Goal: Task Accomplishment & Management: Manage account settings

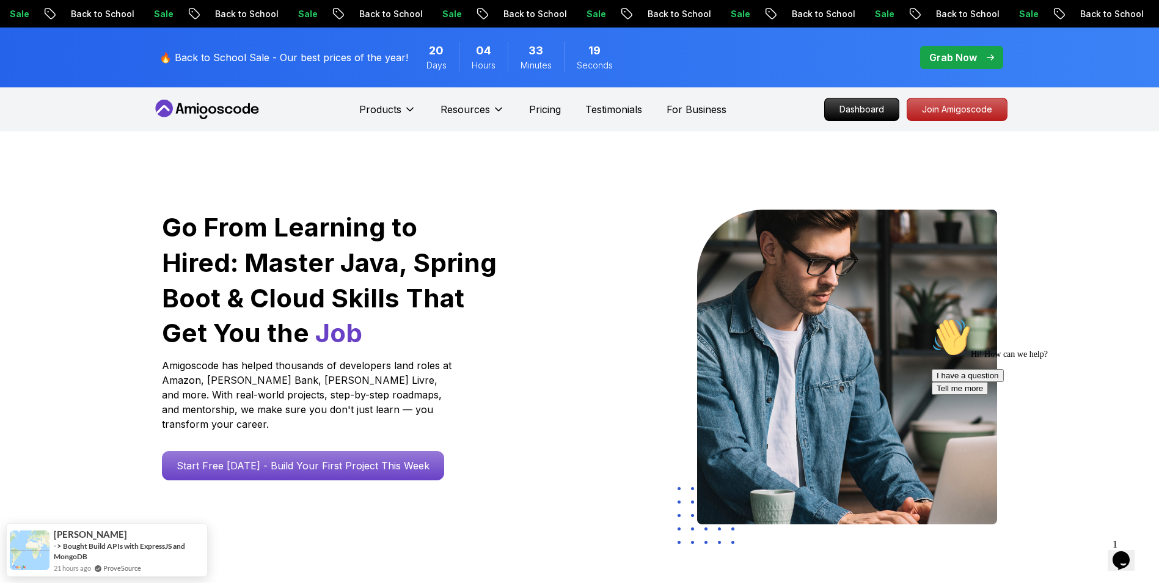
click at [932, 318] on icon "Chat attention grabber" at bounding box center [932, 318] width 0 height 0
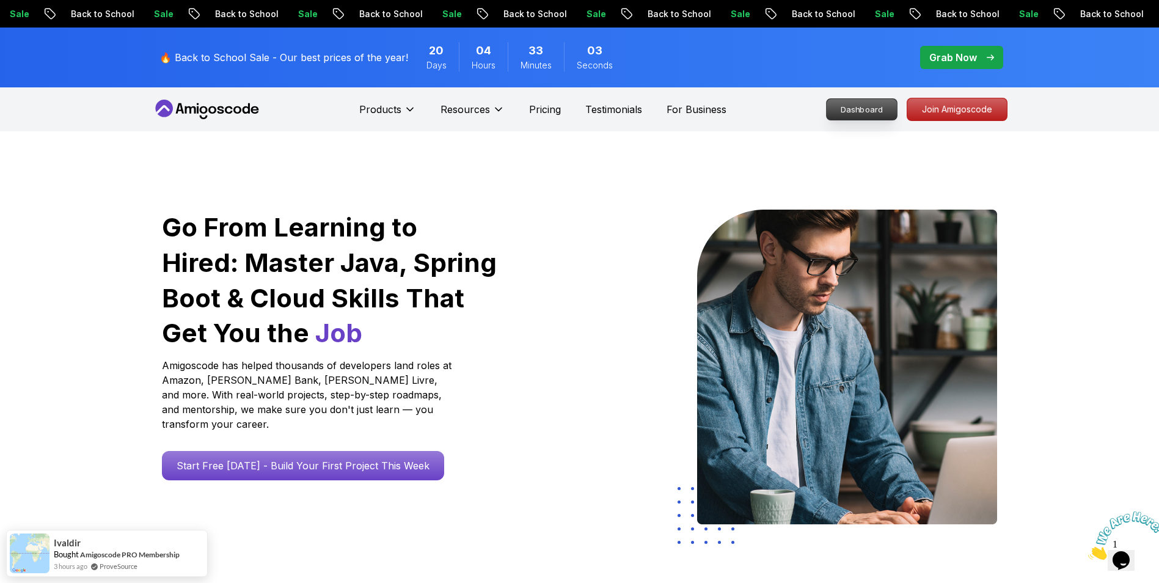
click at [866, 106] on p "Dashboard" at bounding box center [862, 109] width 70 height 21
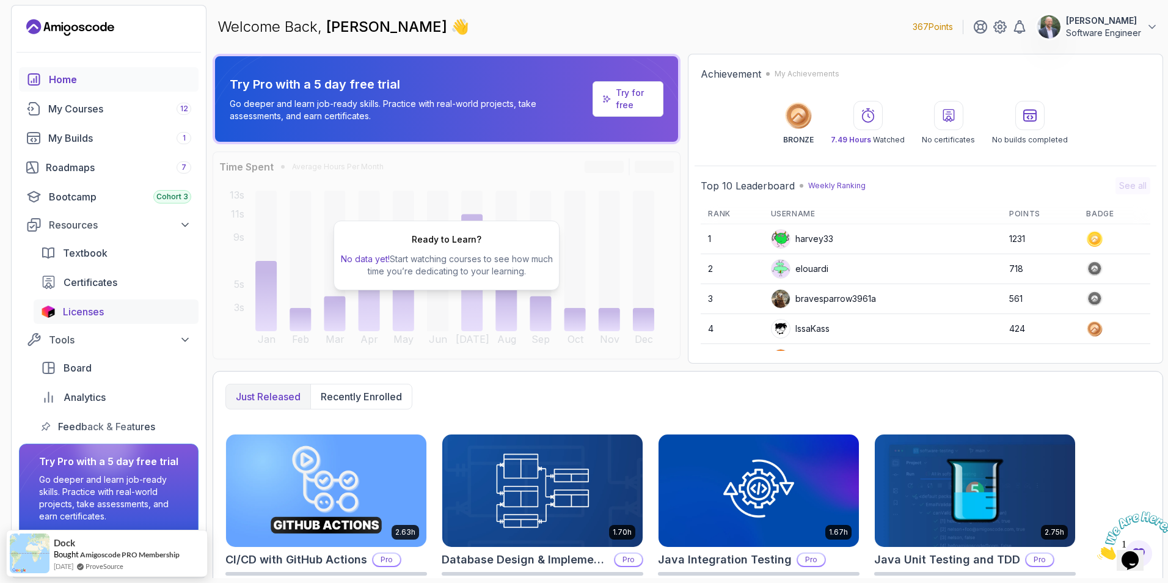
click at [107, 315] on div "Licenses" at bounding box center [127, 311] width 128 height 15
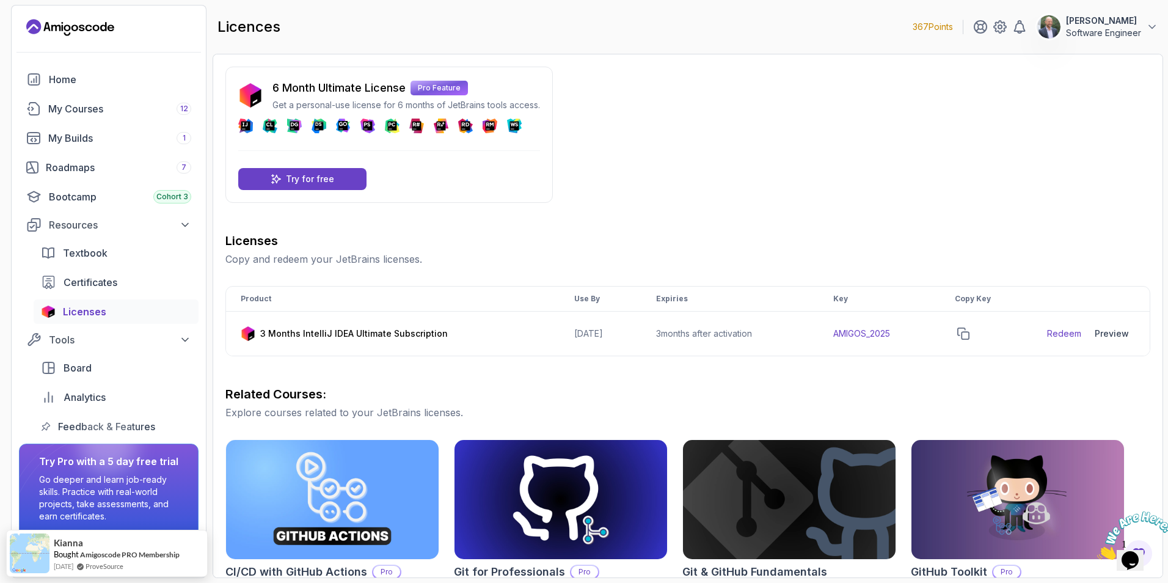
click at [440, 86] on p "Pro Feature" at bounding box center [439, 88] width 57 height 15
click at [90, 81] on div "Home" at bounding box center [120, 79] width 142 height 15
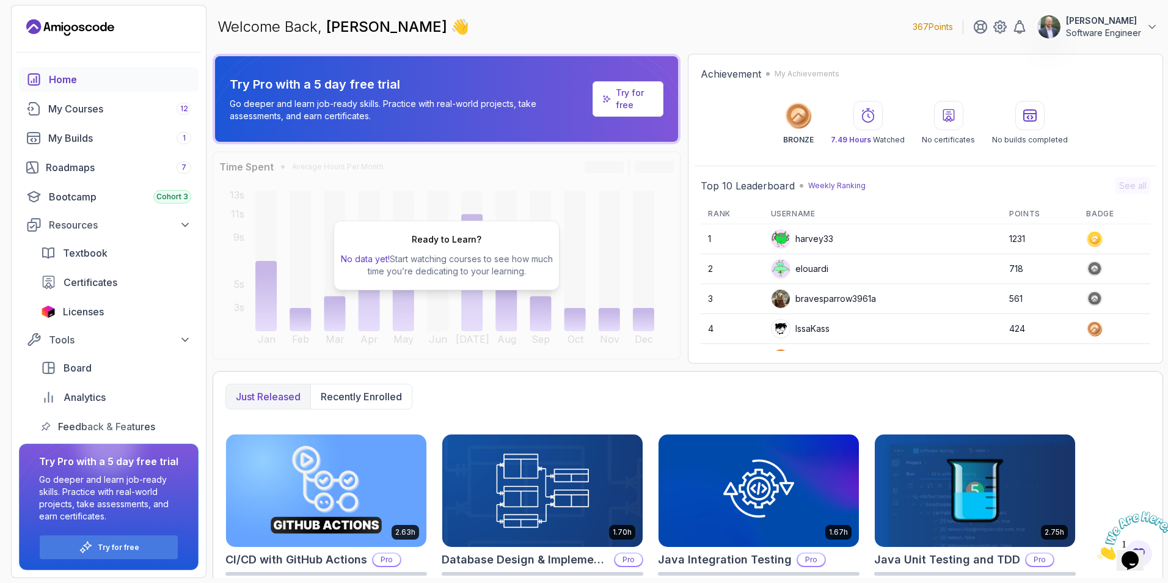
click at [1122, 32] on p "Software Engineer" at bounding box center [1103, 33] width 75 height 12
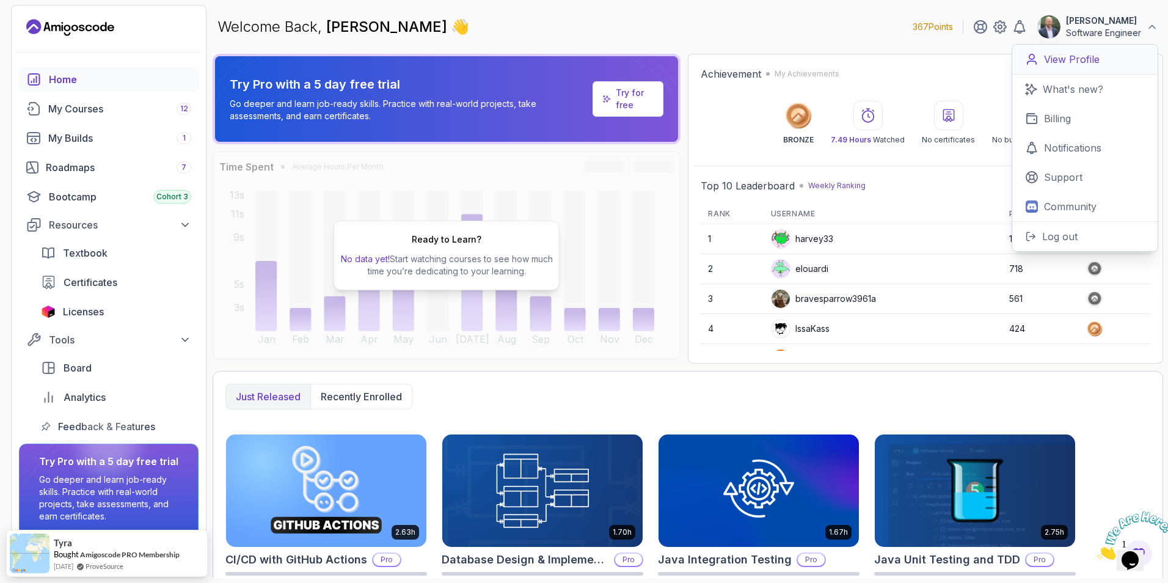
click at [1089, 62] on p "View Profile" at bounding box center [1072, 59] width 56 height 15
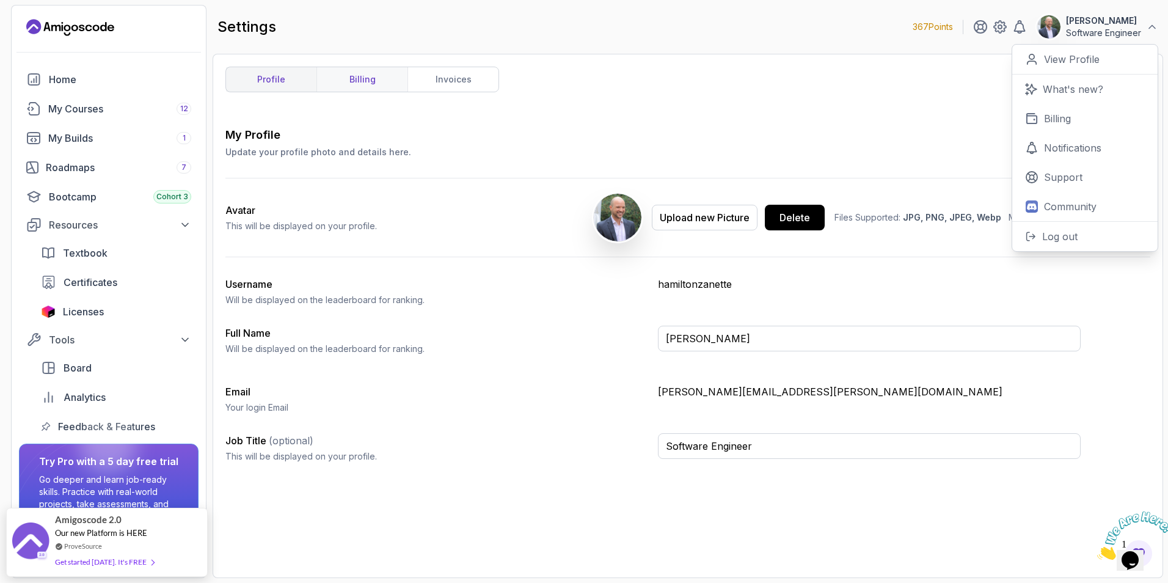
click at [376, 80] on link "billing" at bounding box center [361, 79] width 91 height 24
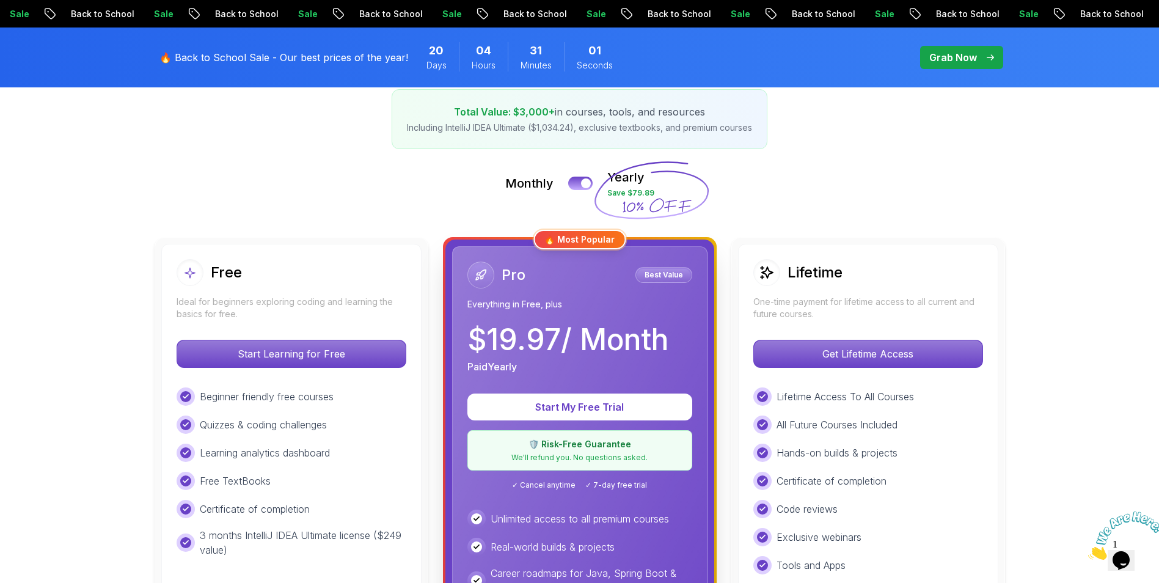
scroll to position [207, 0]
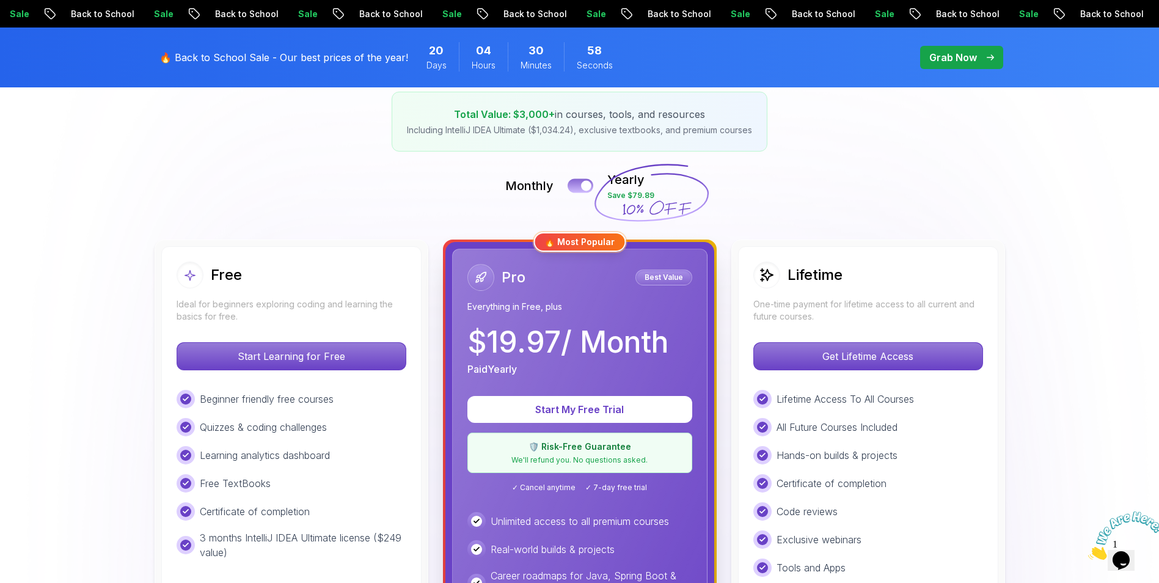
click at [579, 186] on button at bounding box center [581, 185] width 26 height 14
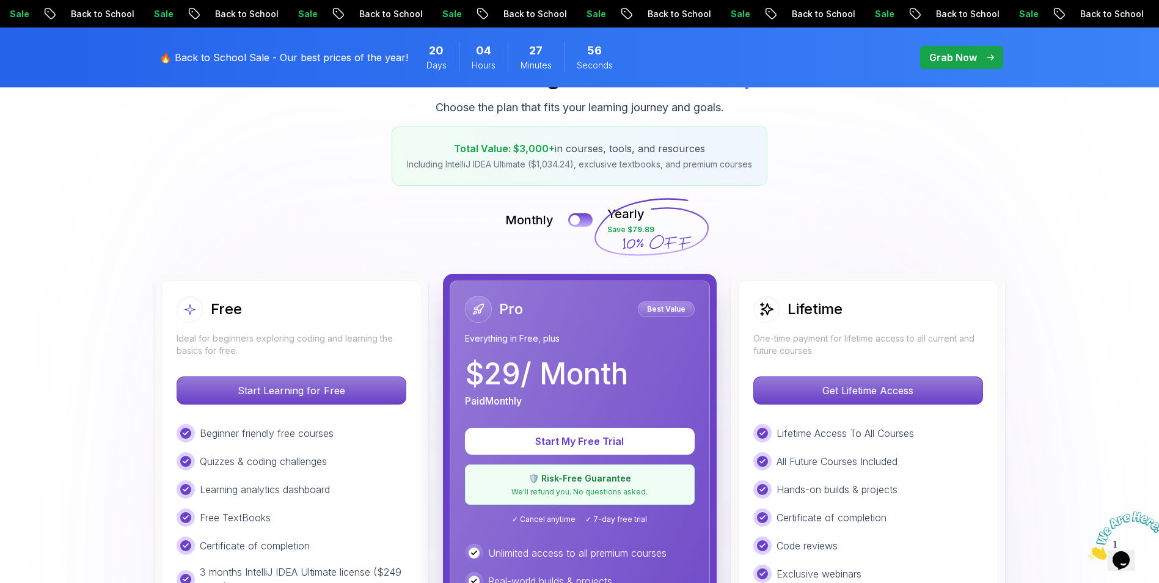
scroll to position [134, 0]
